Goal: Check status: Check status

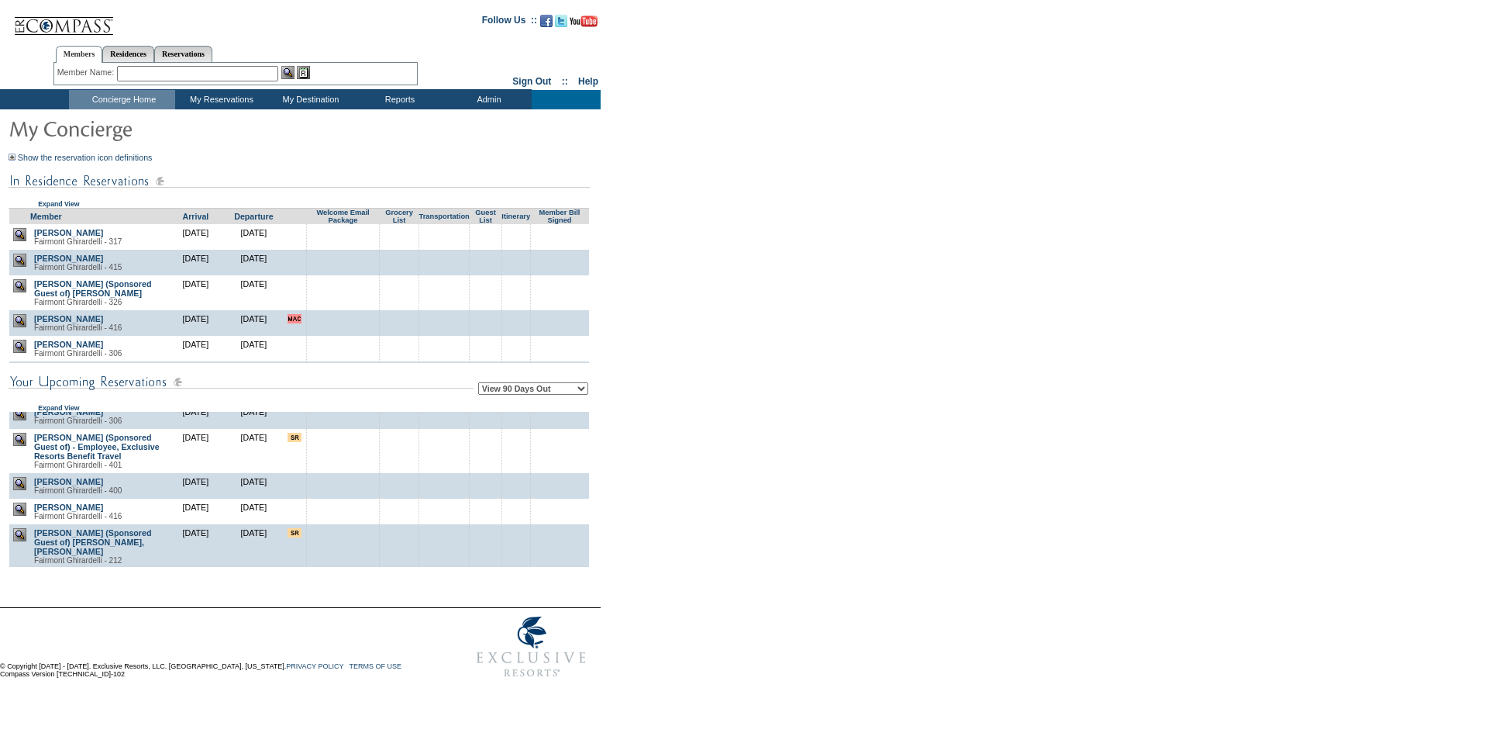
scroll to position [78, 0]
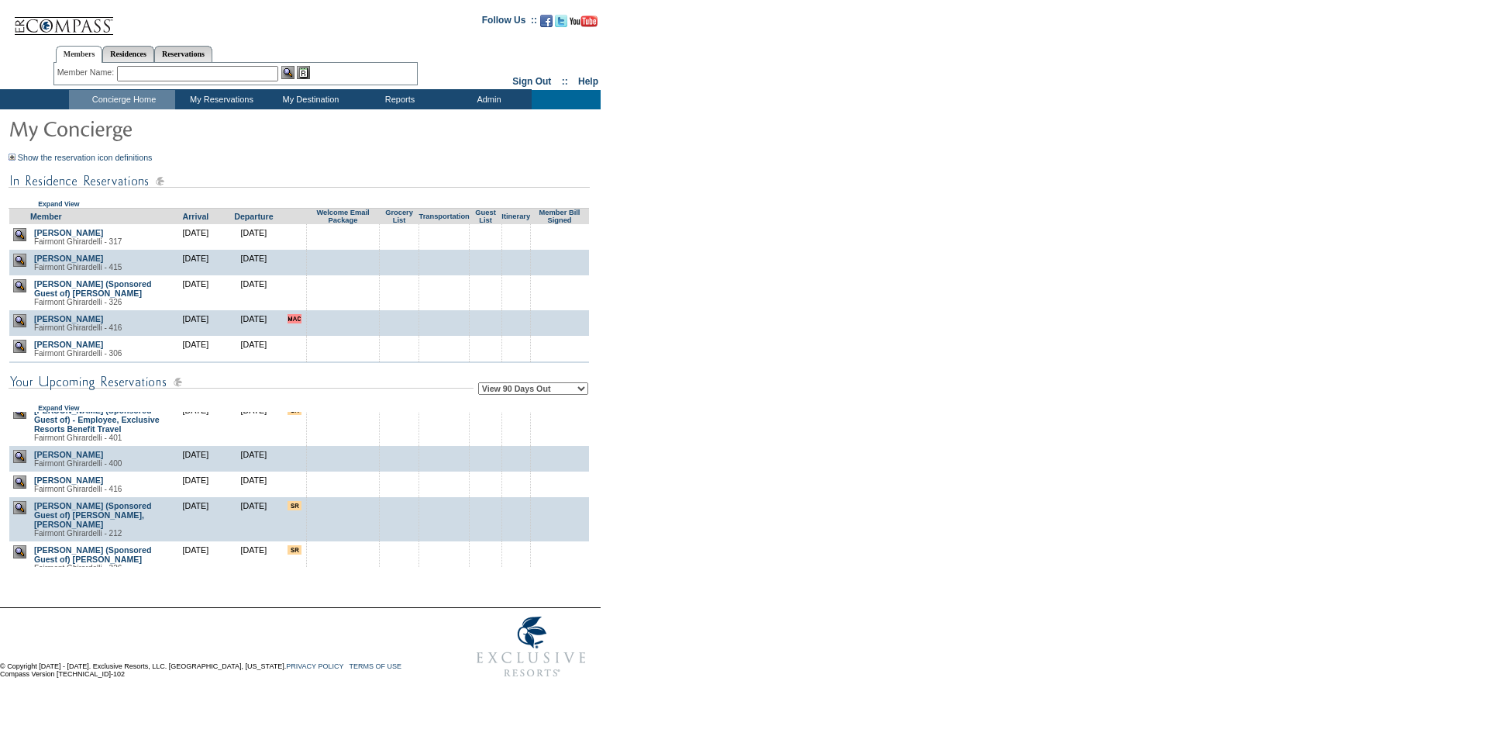
drag, startPoint x: 995, startPoint y: 274, endPoint x: 874, endPoint y: 167, distance: 161.5
click at [988, 264] on form "Follow Us ::" at bounding box center [741, 344] width 1483 height 681
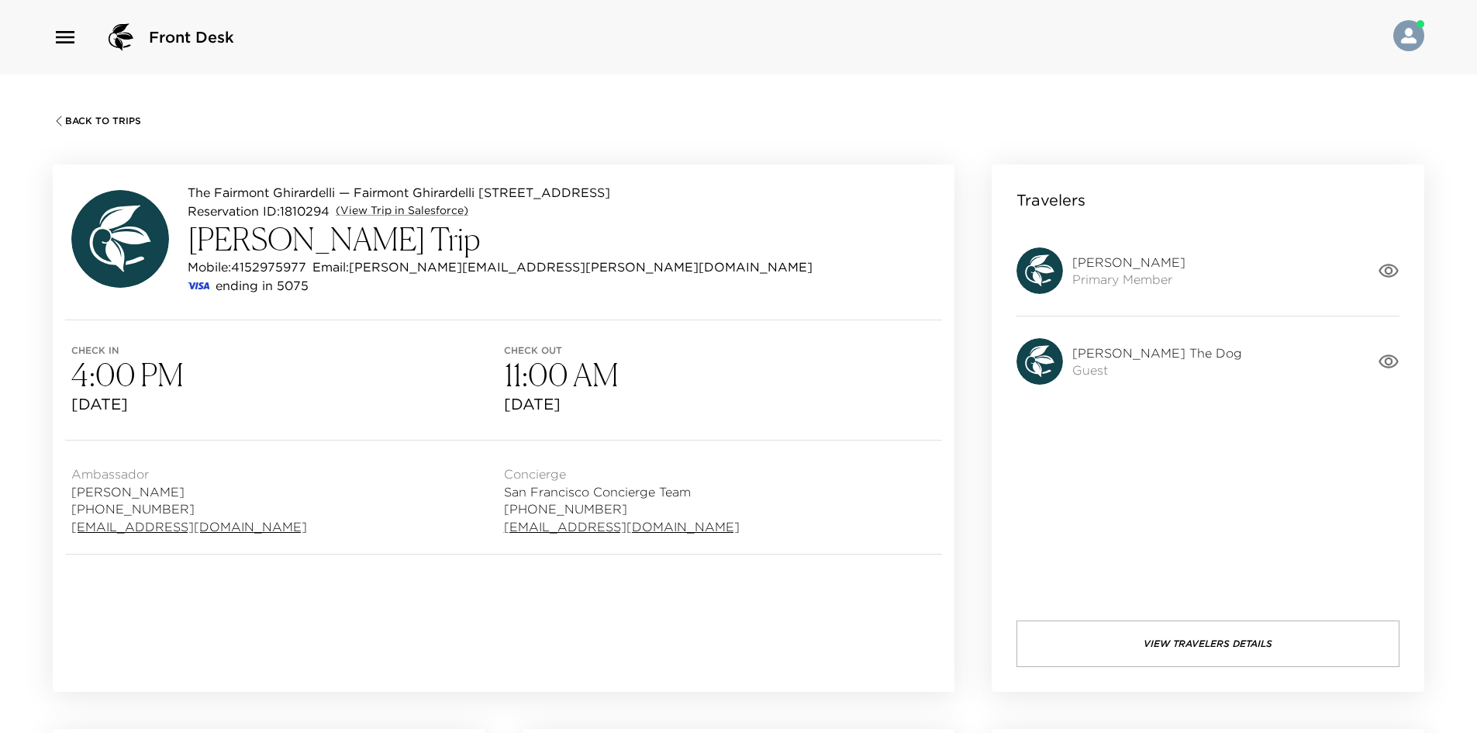
click at [1392, 357] on icon "button" at bounding box center [1389, 361] width 22 height 22
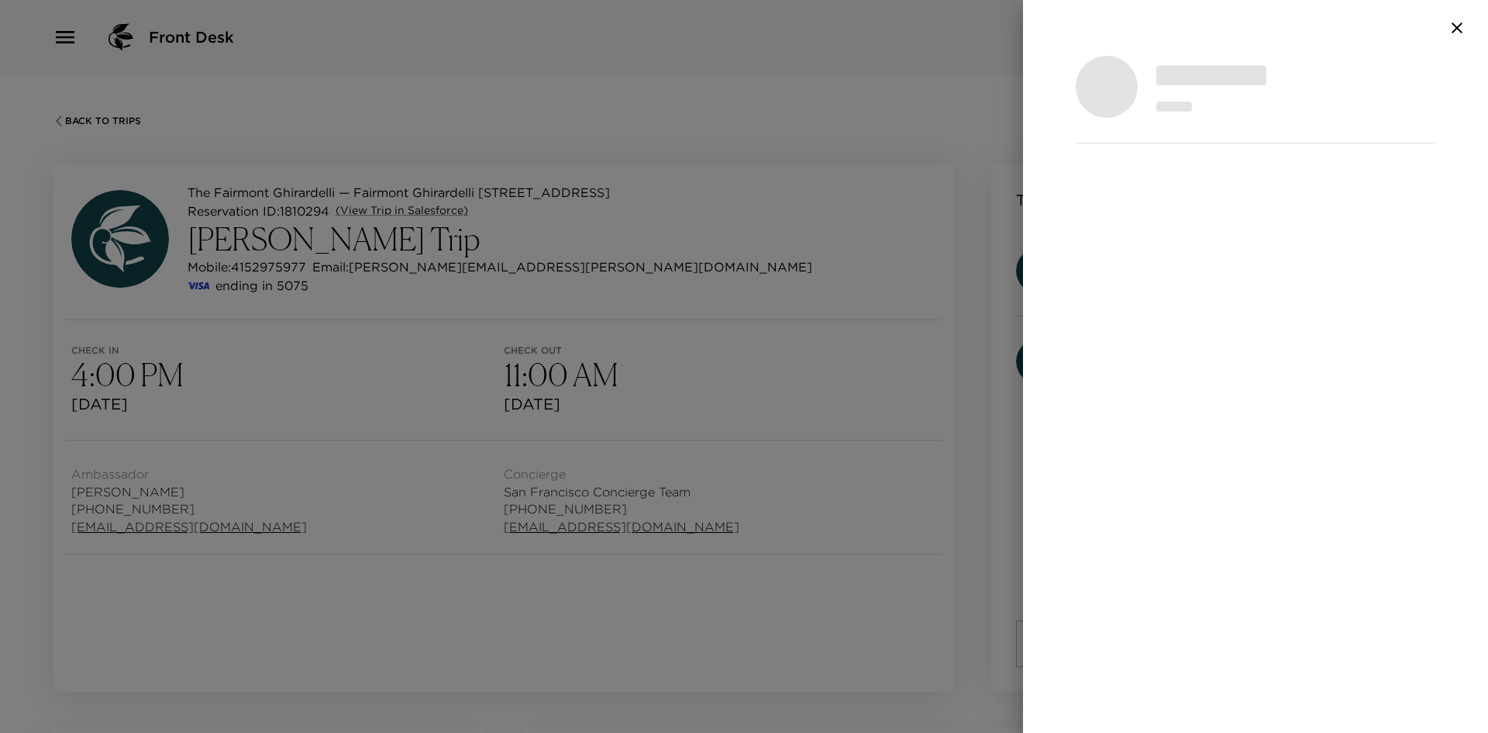
click at [661, 409] on div at bounding box center [744, 366] width 1488 height 733
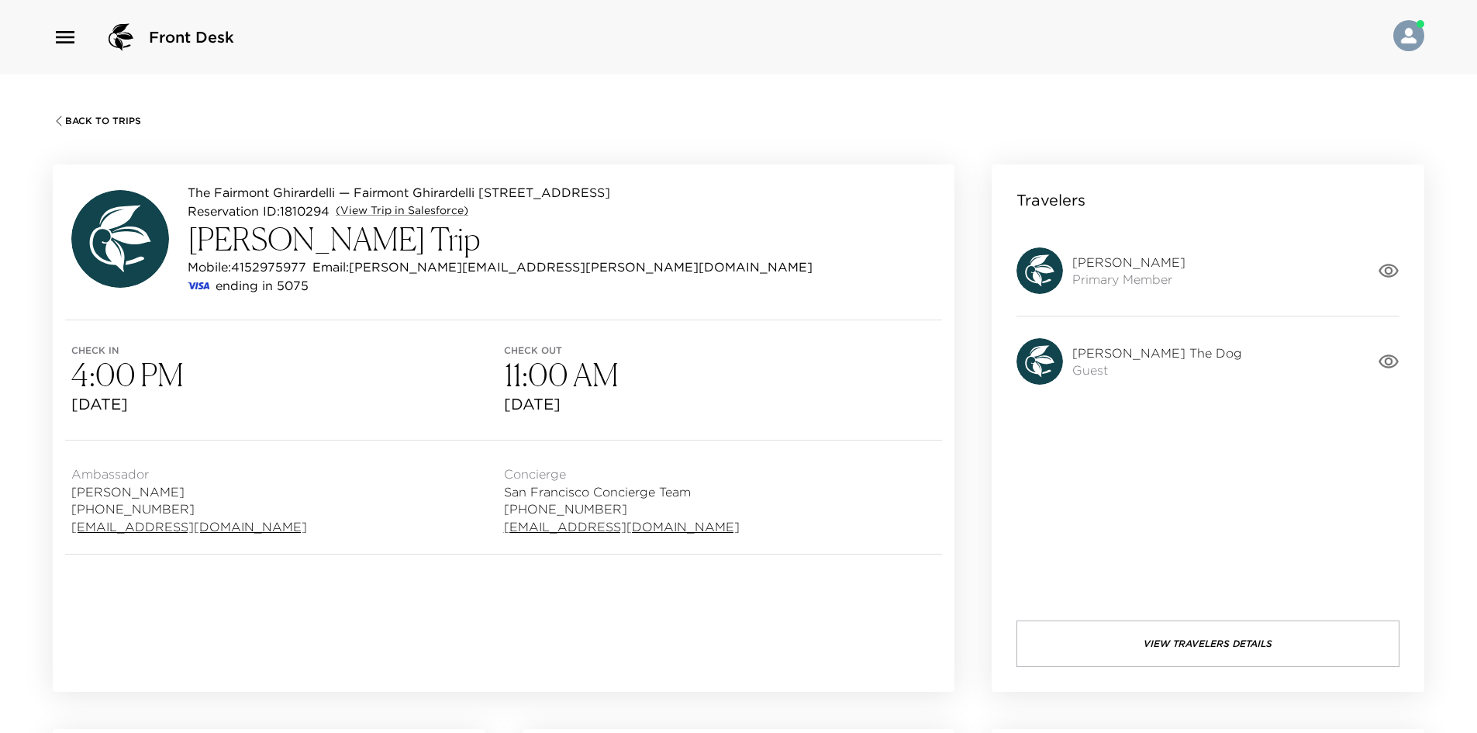
click at [1103, 636] on button "View Travelers Details" at bounding box center [1207, 643] width 383 height 47
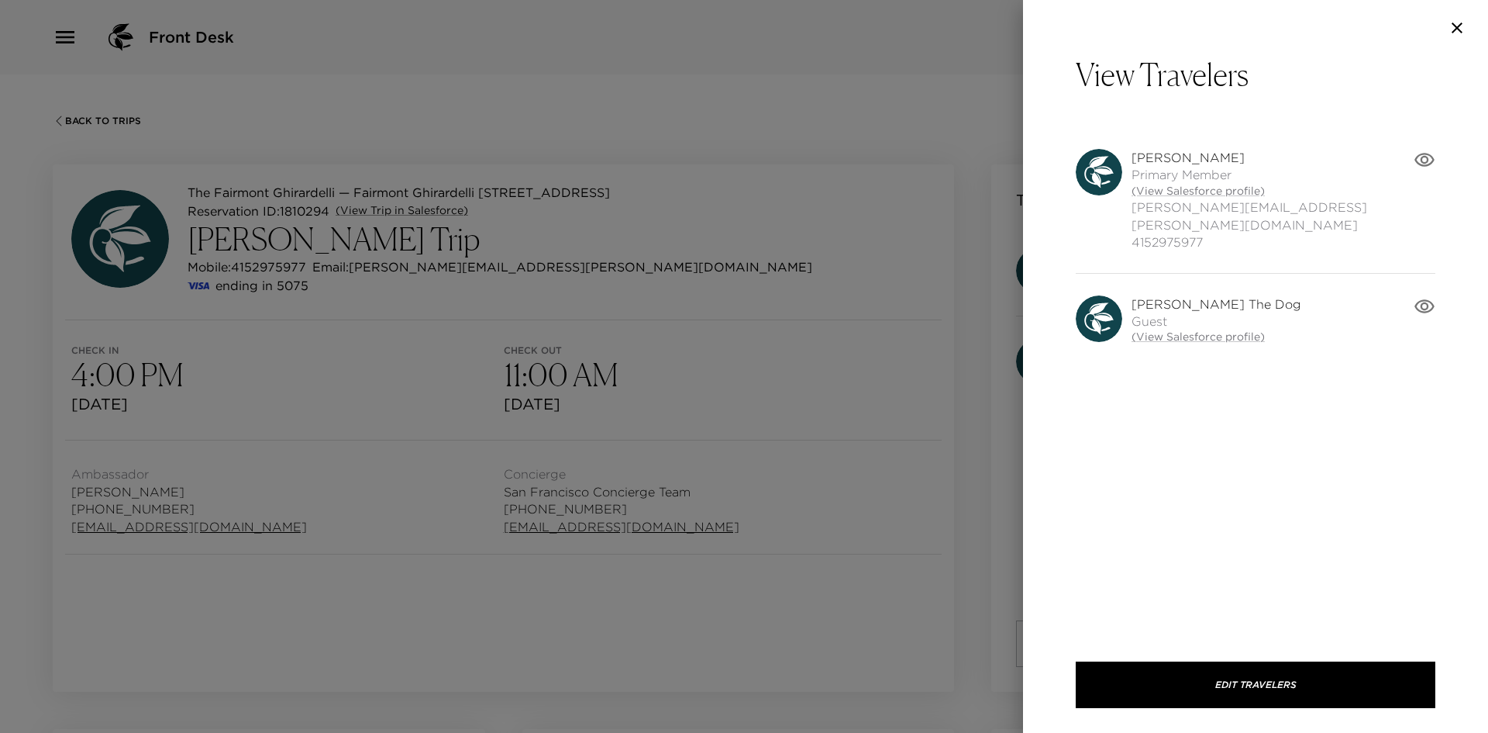
click at [861, 564] on div at bounding box center [744, 366] width 1488 height 733
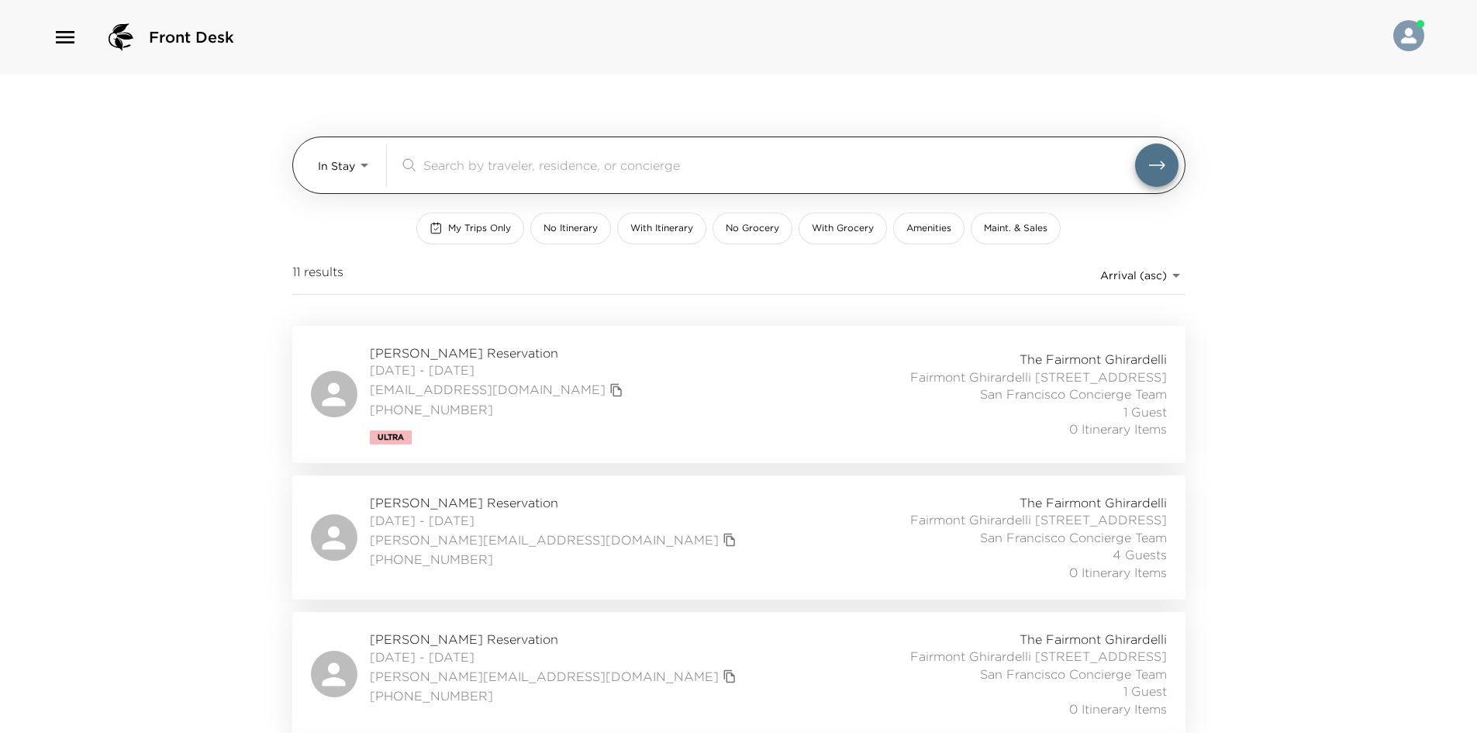
click at [343, 173] on body "Front Desk In Stay In-Stay ​ My Trips Only No Itinerary With Itinerary No Groce…" at bounding box center [738, 366] width 1477 height 733
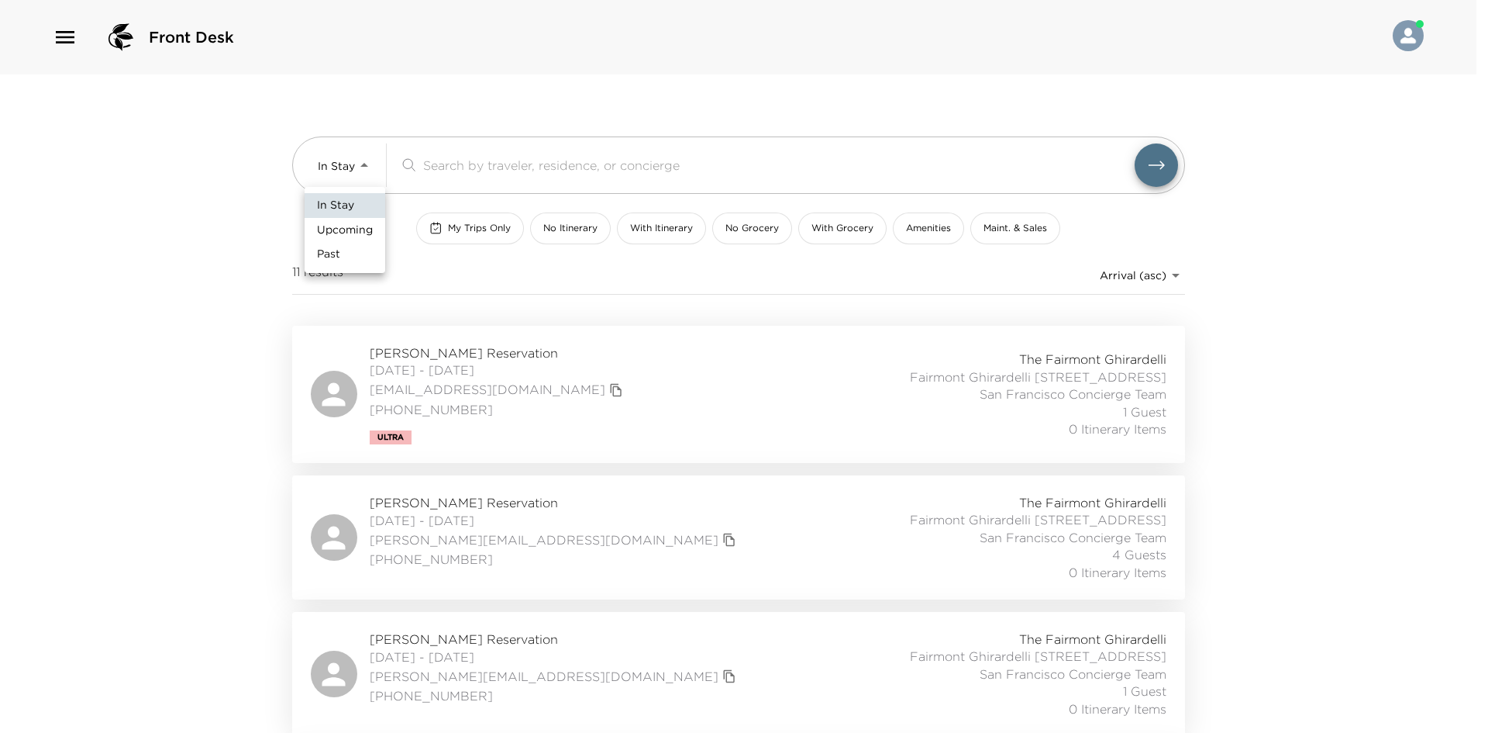
click at [334, 228] on span "Upcoming" at bounding box center [345, 230] width 56 height 16
type input "Upcoming"
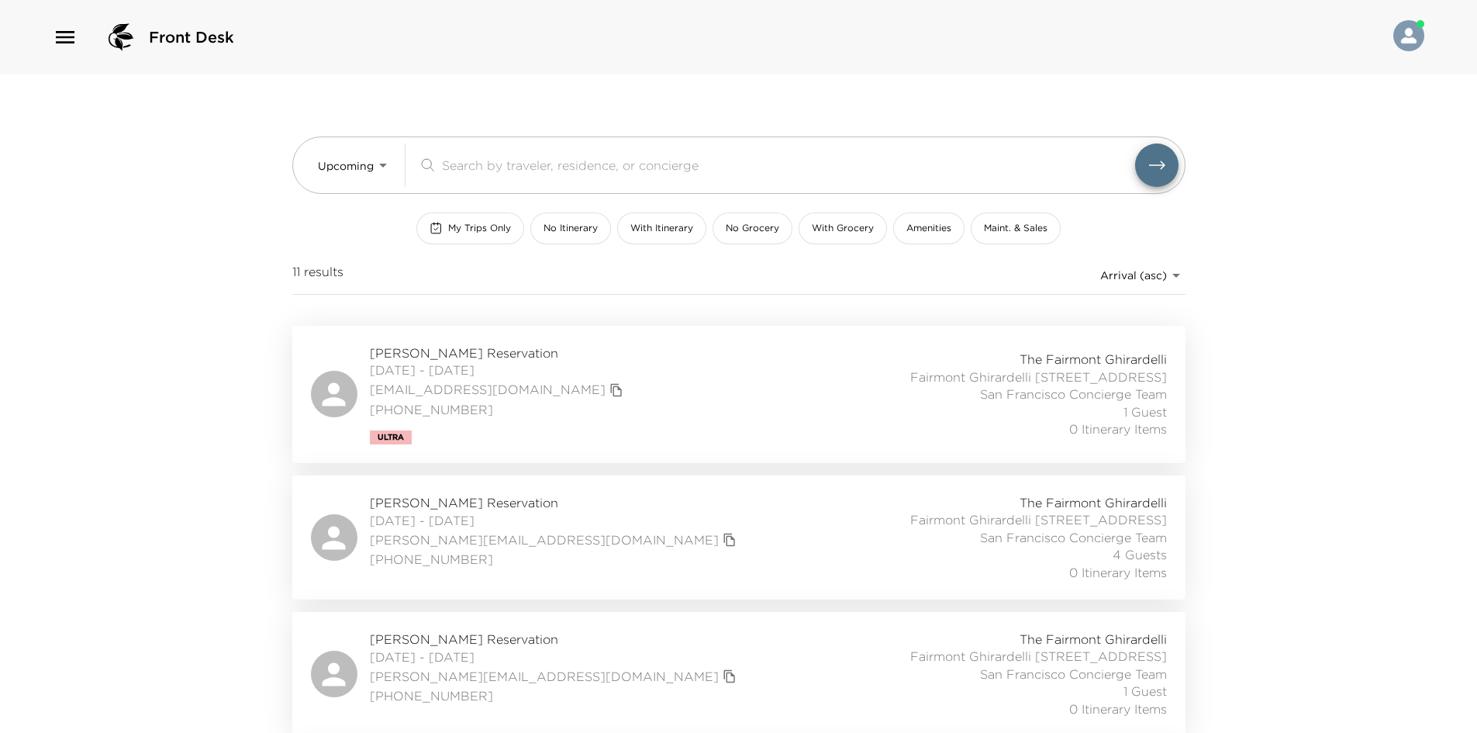
click at [234, 222] on div at bounding box center [738, 366] width 1477 height 733
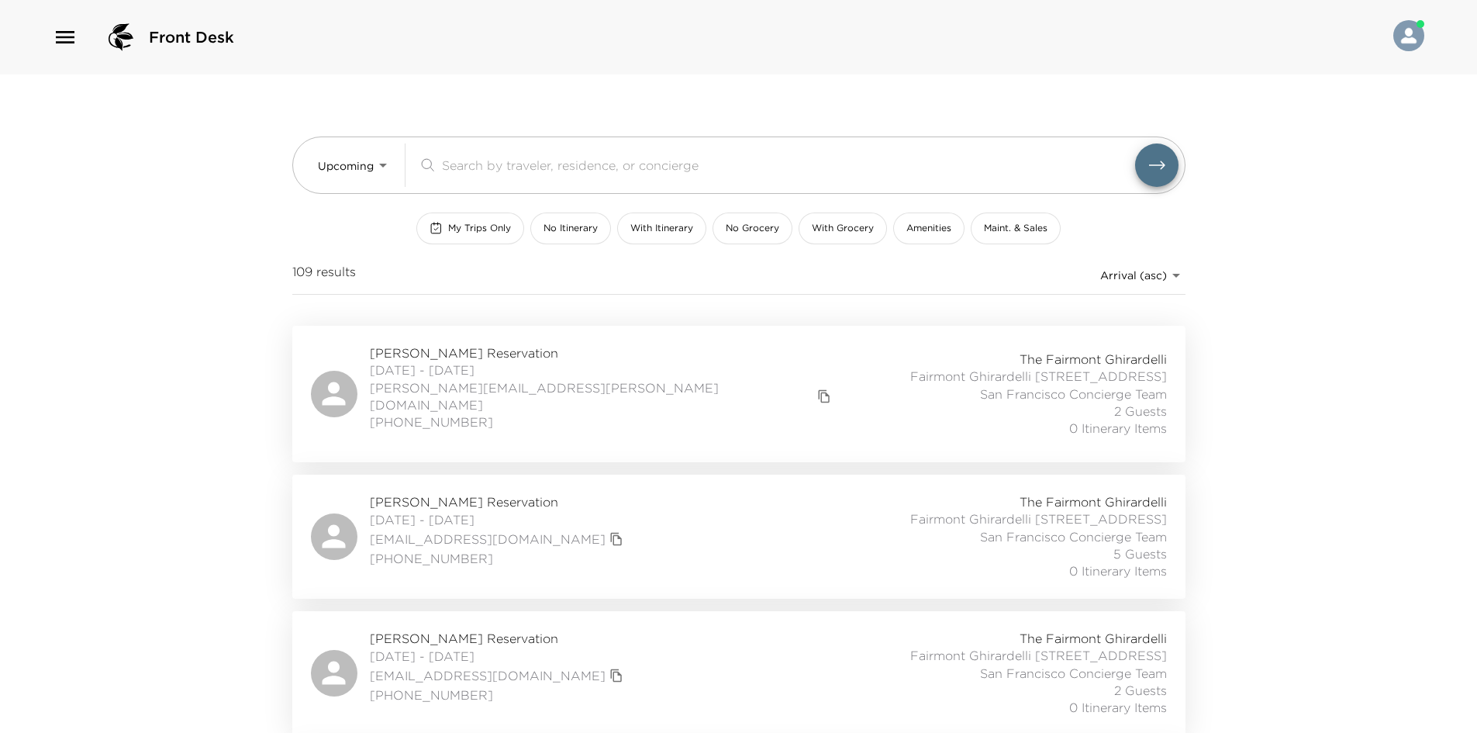
click at [612, 366] on div "[PERSON_NAME] Reservation [DATE] - [DATE] [PERSON_NAME][EMAIL_ADDRESS][PERSON_N…" at bounding box center [739, 393] width 856 height 99
